Goal: Information Seeking & Learning: Check status

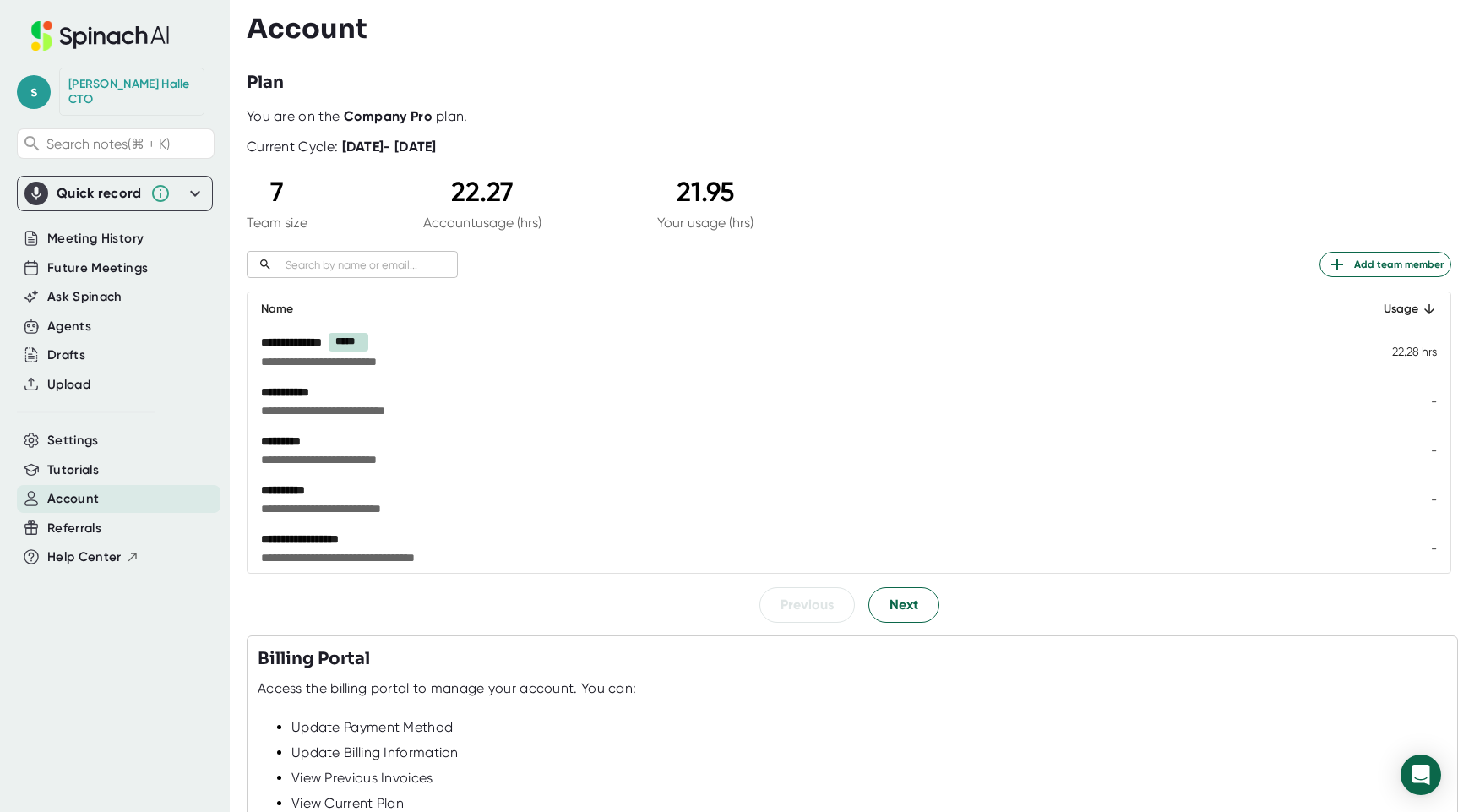
click at [128, 41] on icon at bounding box center [100, 36] width 225 height 30
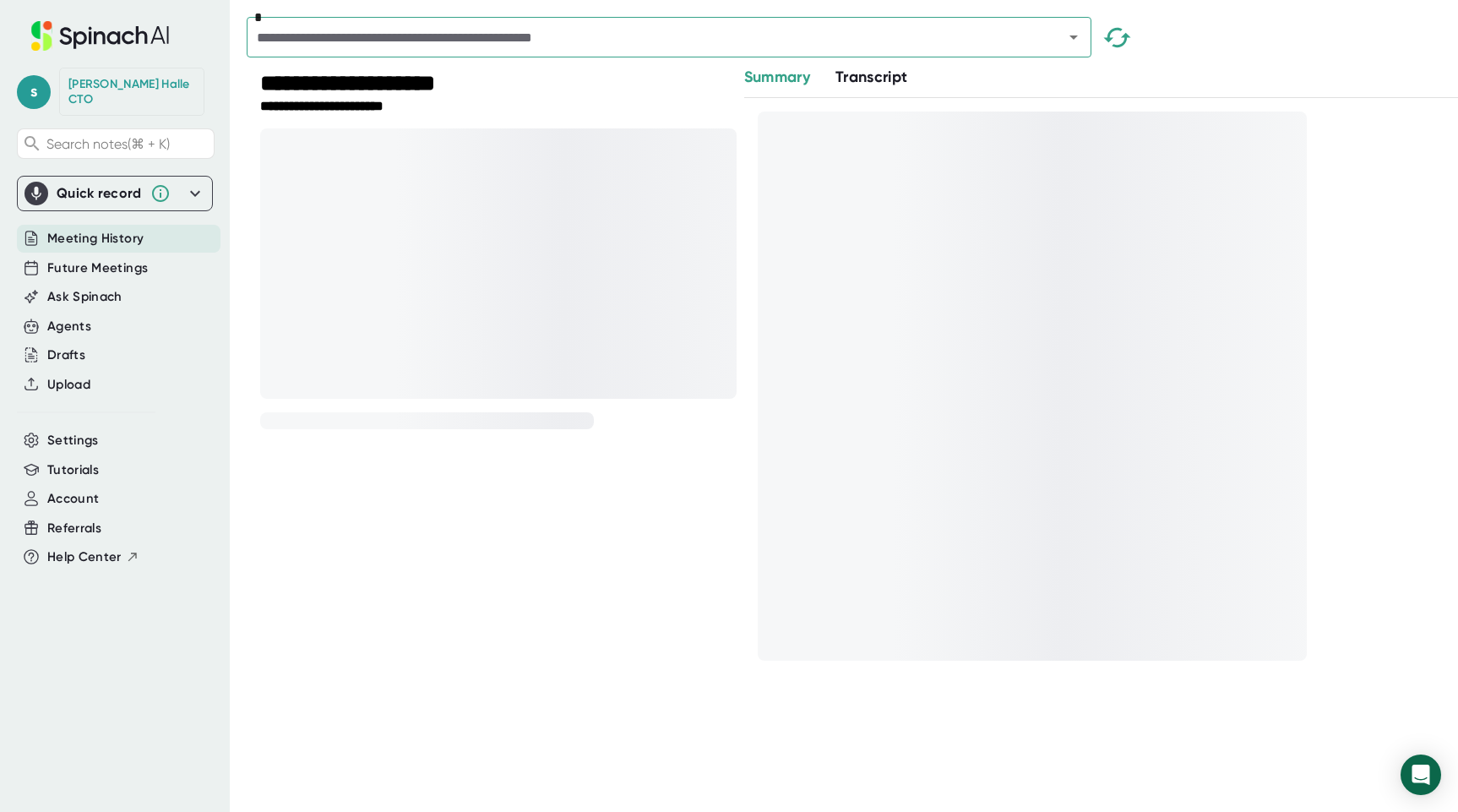
click at [112, 88] on div "[PERSON_NAME] CTO" at bounding box center [131, 92] width 126 height 30
